Goal: Transaction & Acquisition: Obtain resource

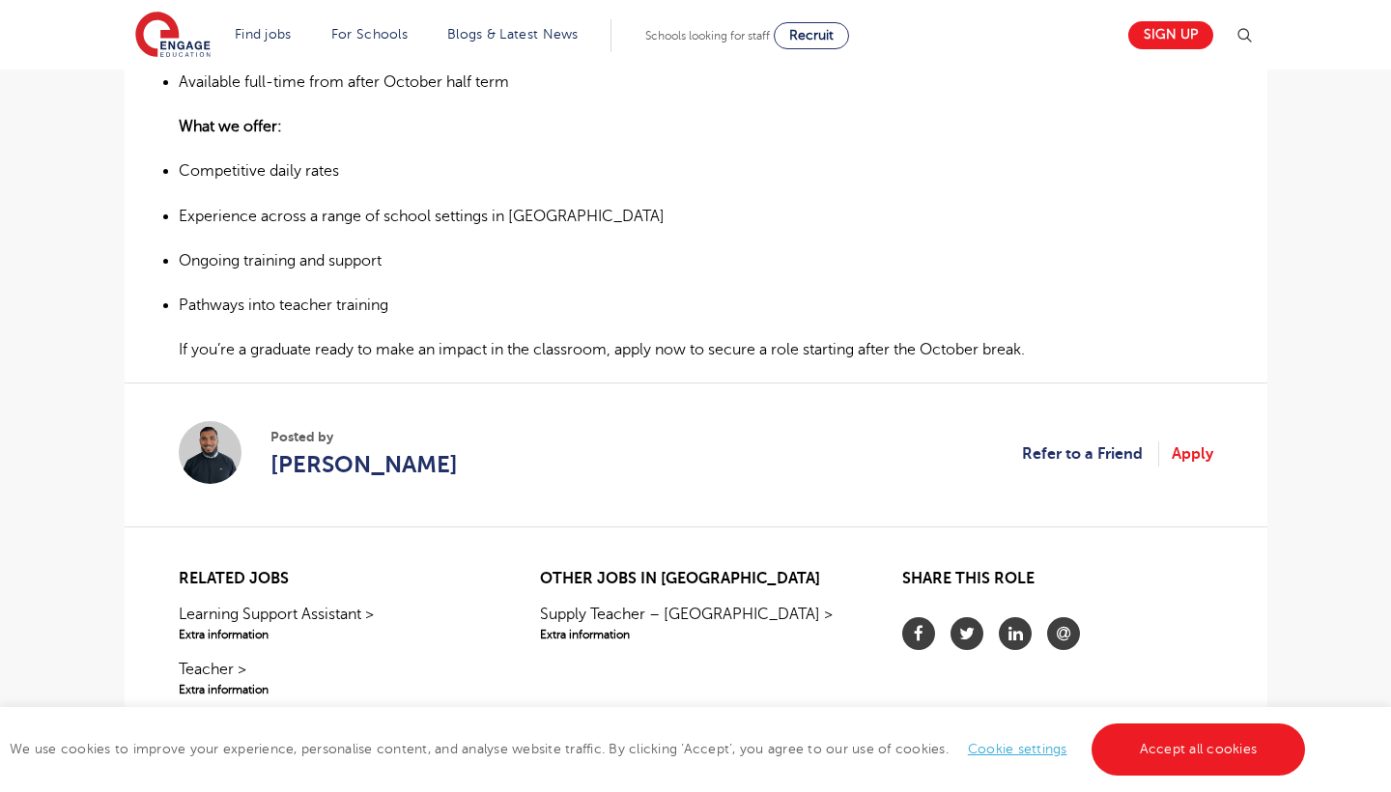
scroll to position [1215, 0]
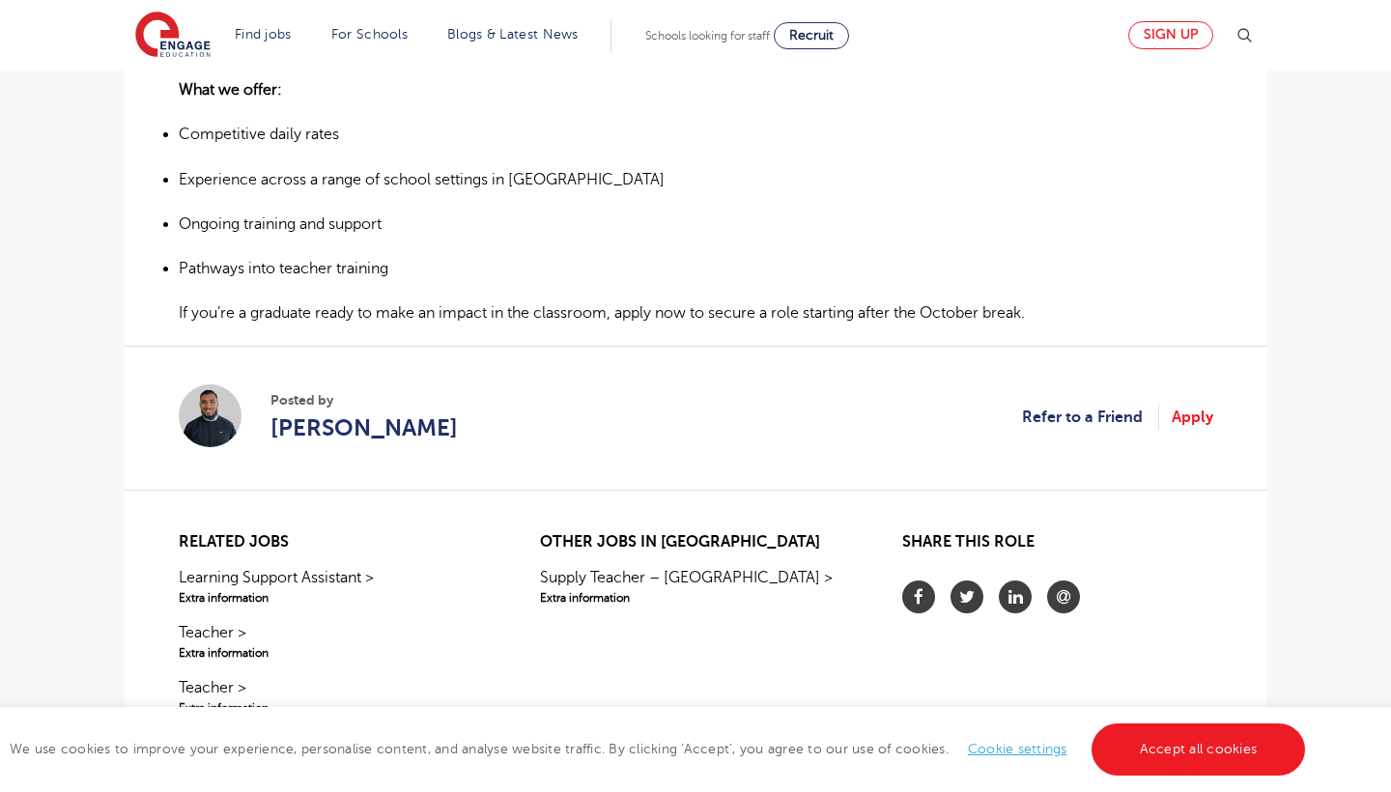
click at [1177, 34] on link "Sign up" at bounding box center [1171, 35] width 85 height 28
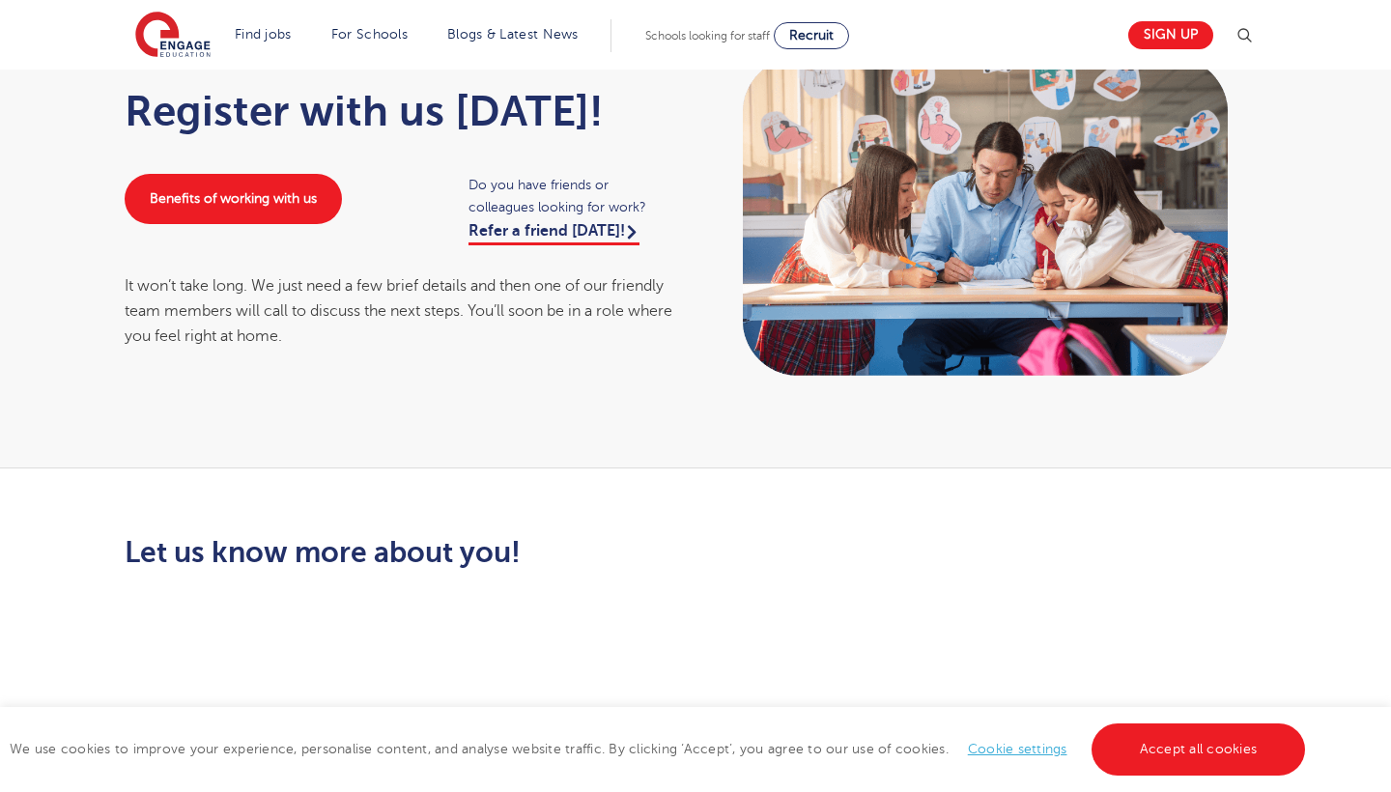
scroll to position [144, 0]
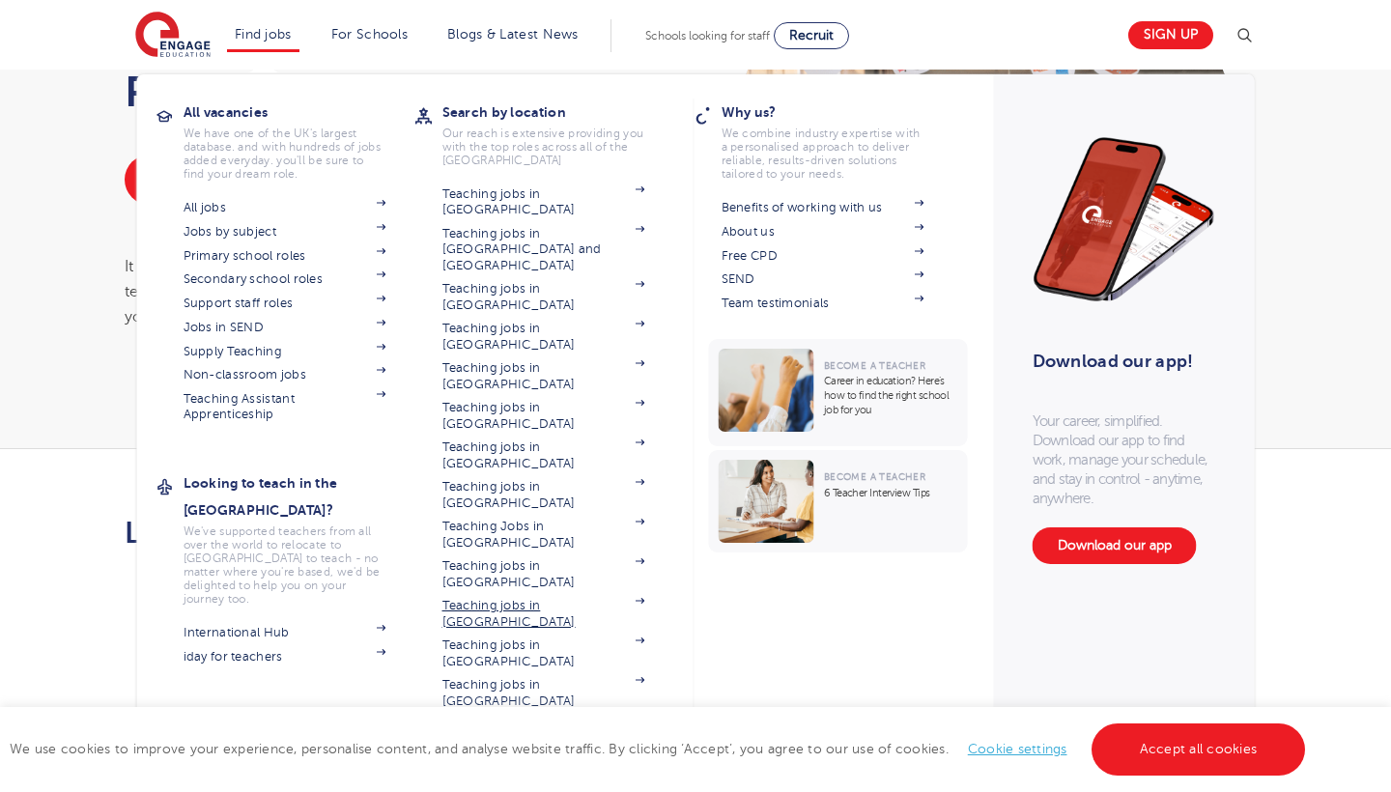
click at [483, 598] on link "Teaching jobs in [GEOGRAPHIC_DATA]" at bounding box center [544, 614] width 203 height 32
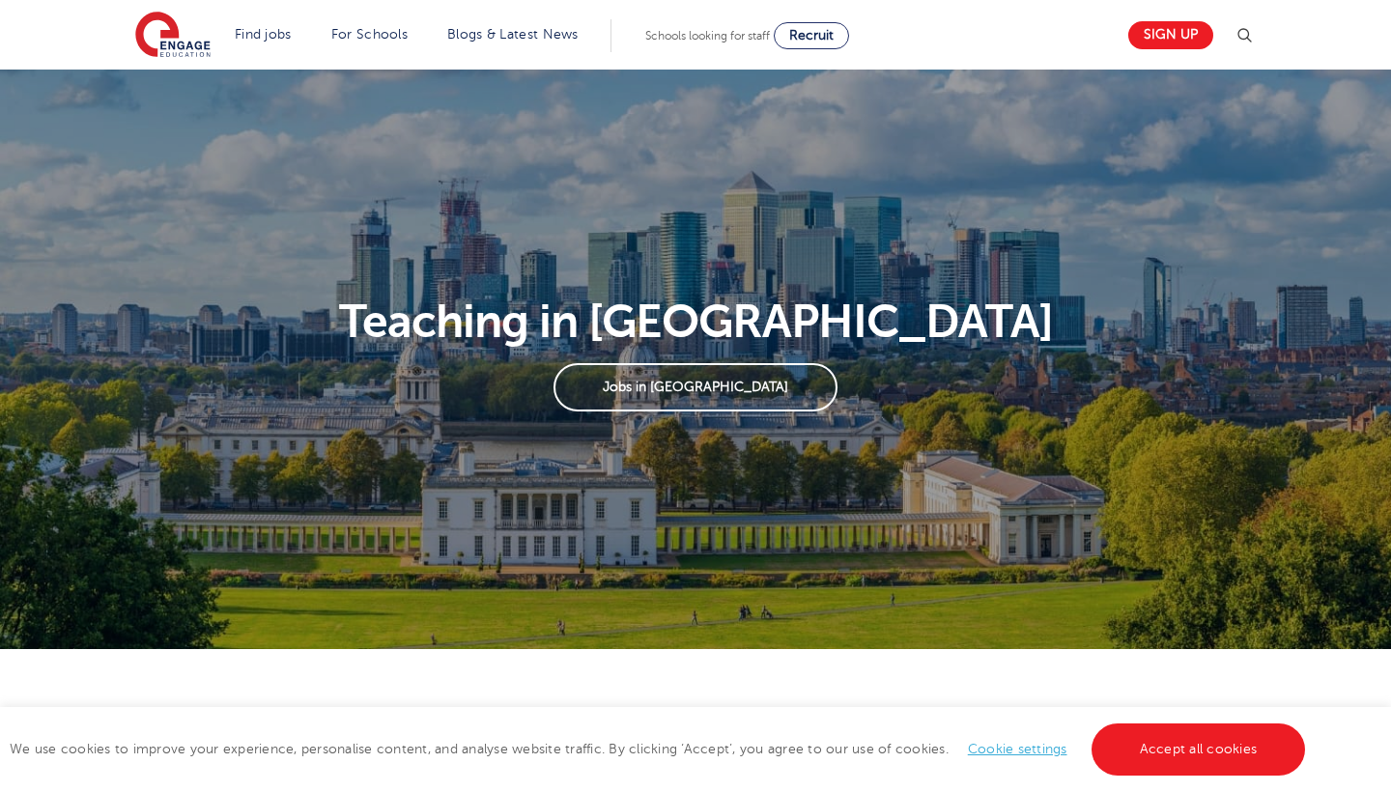
click at [672, 410] on link "Jobs in London" at bounding box center [695, 387] width 283 height 48
